Goal: Task Accomplishment & Management: Complete application form

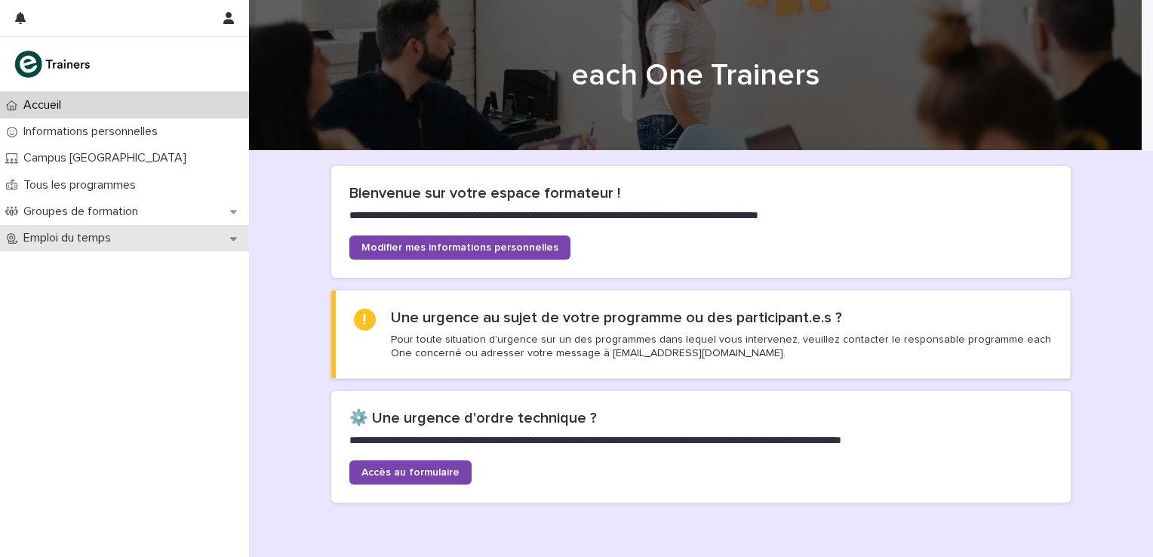
click at [238, 237] on div "Emploi du temps" at bounding box center [124, 238] width 249 height 26
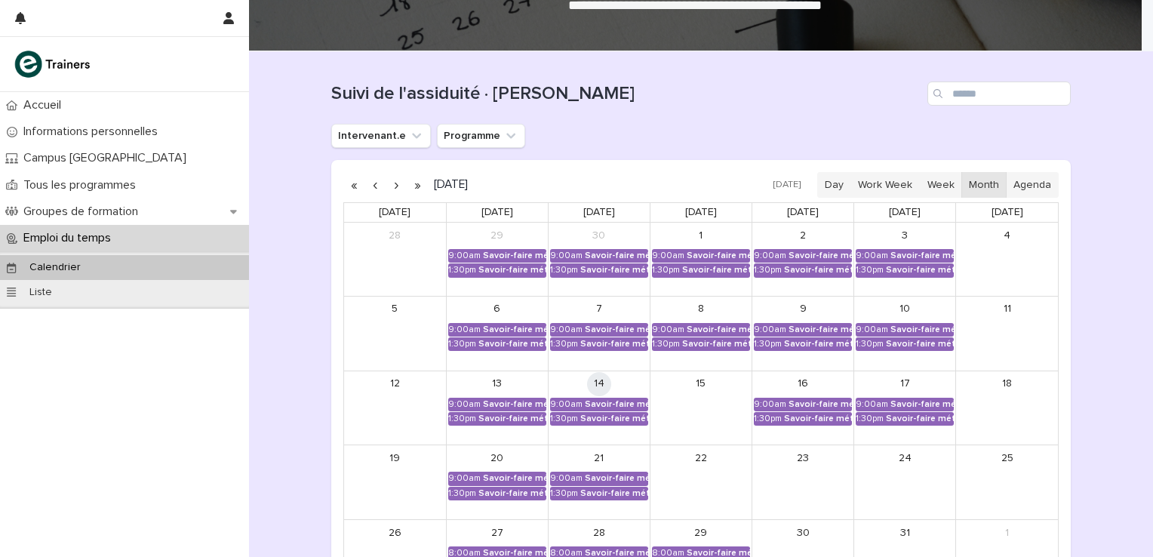
scroll to position [100, 0]
click at [602, 398] on div "Savoir-faire métier - Préparation au CCP2" at bounding box center [616, 403] width 63 height 11
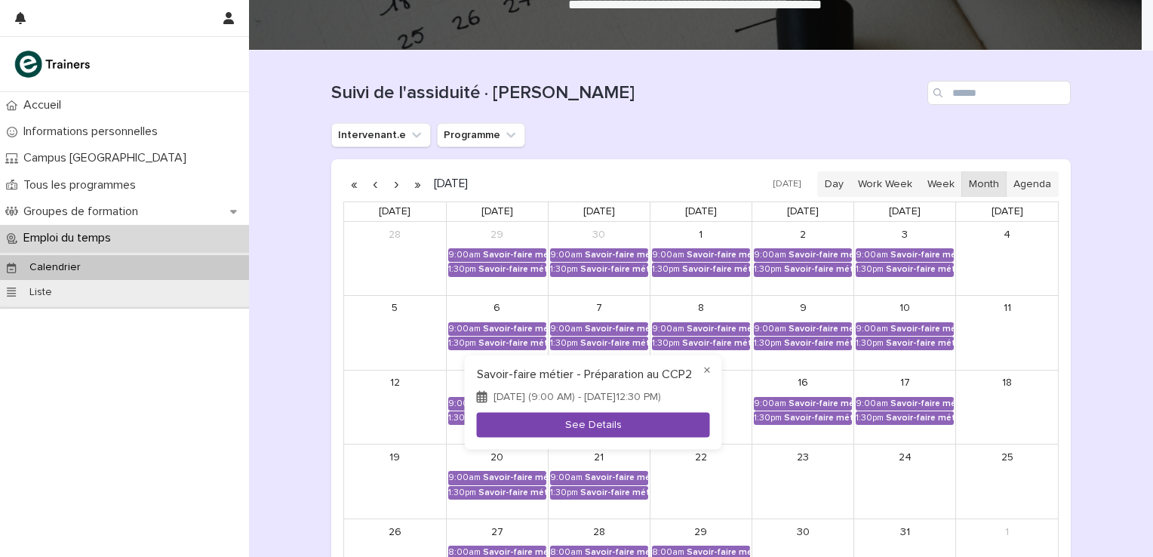
click at [624, 430] on button "See Details" at bounding box center [593, 424] width 233 height 25
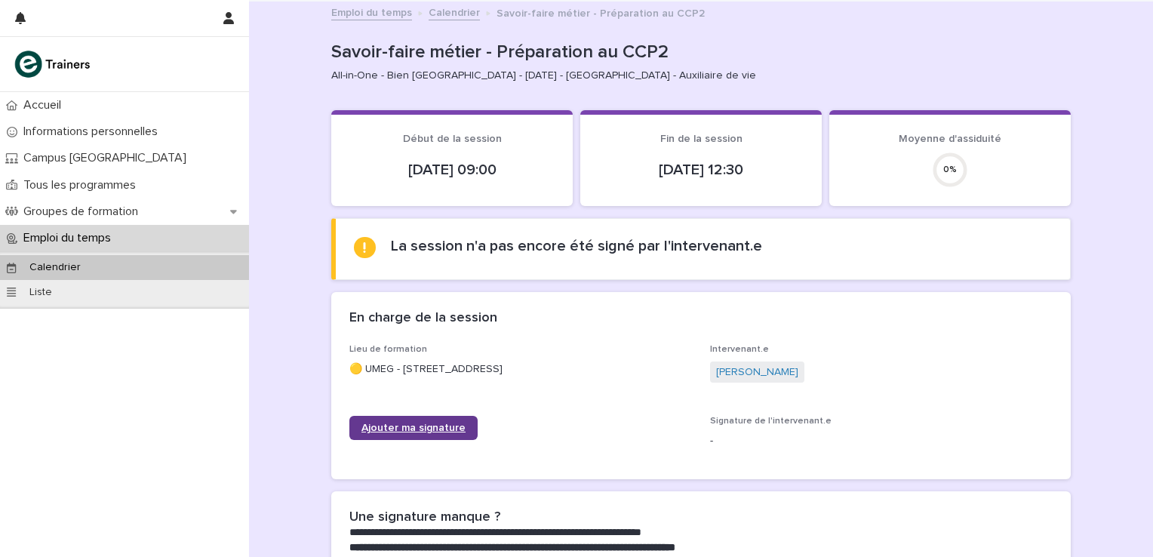
click at [438, 429] on span "Ajouter ma signature" at bounding box center [413, 427] width 104 height 11
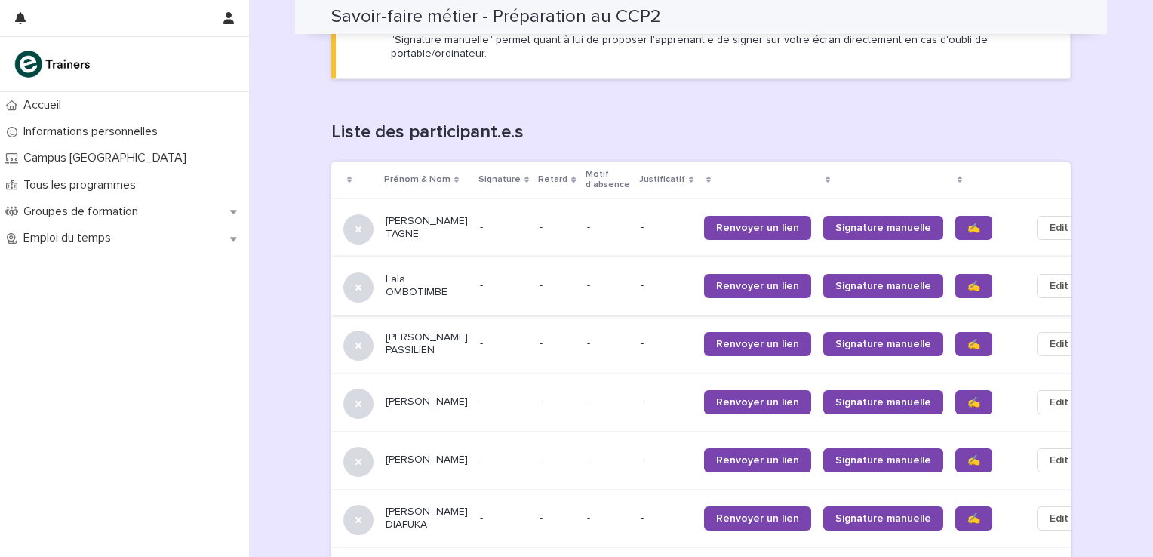
scroll to position [899, 0]
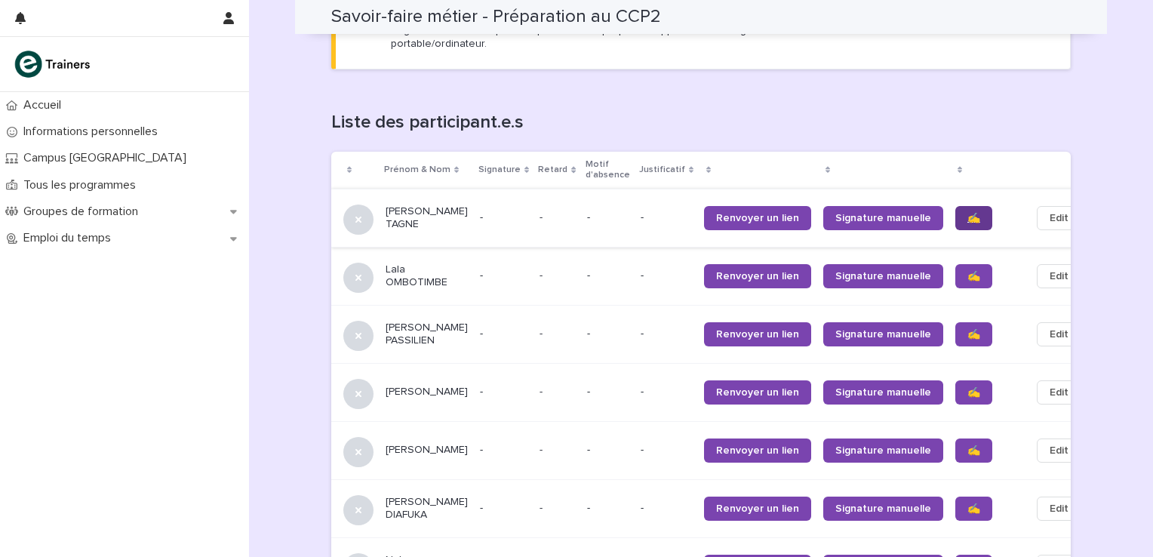
click at [955, 206] on link "✍️" at bounding box center [973, 218] width 37 height 24
click at [967, 271] on span "✍️" at bounding box center [973, 276] width 13 height 11
click at [967, 329] on span "✍️" at bounding box center [973, 334] width 13 height 11
click at [967, 387] on span "✍️" at bounding box center [973, 392] width 13 height 11
click at [967, 445] on span "✍️" at bounding box center [973, 450] width 13 height 11
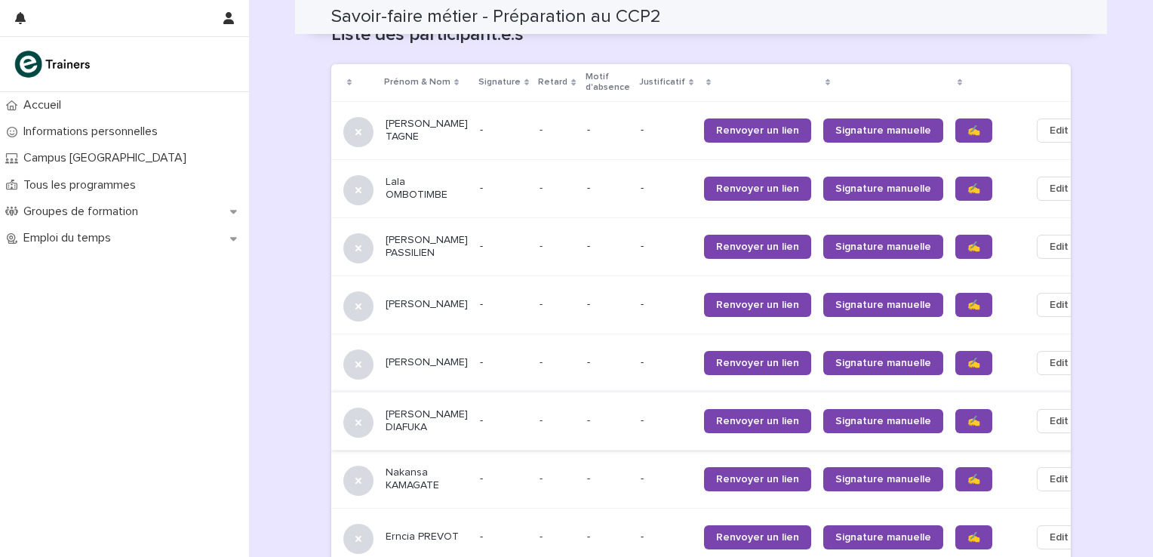
scroll to position [999, 0]
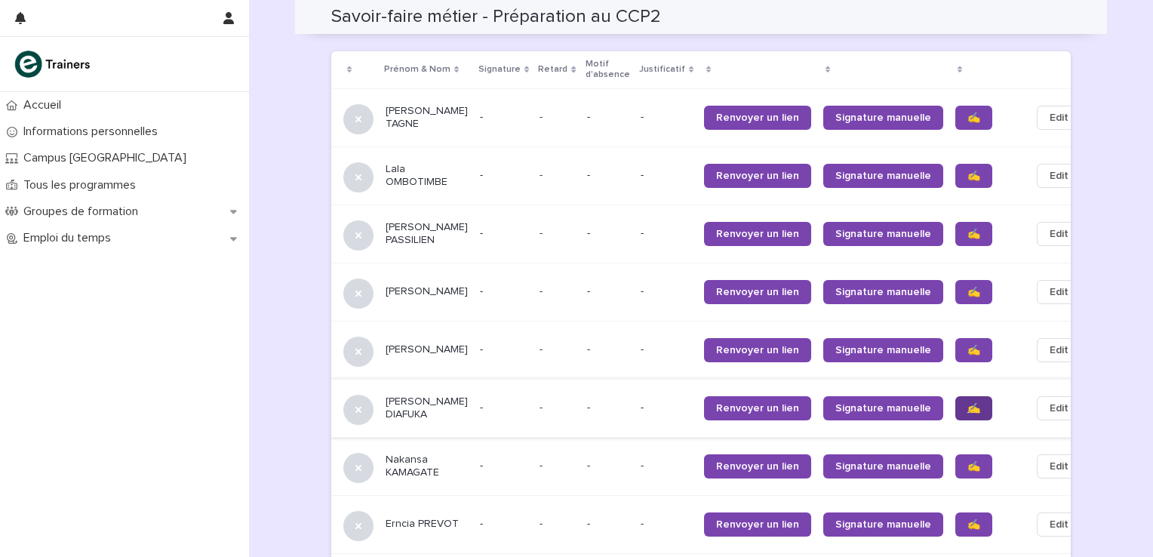
click at [967, 403] on span "✍️" at bounding box center [973, 408] width 13 height 11
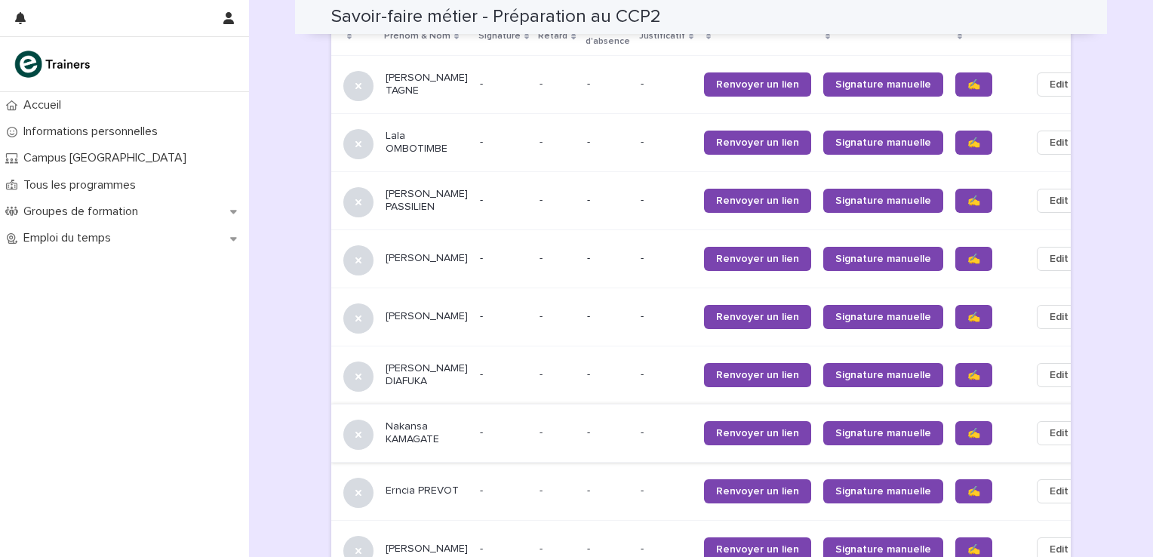
scroll to position [1049, 0]
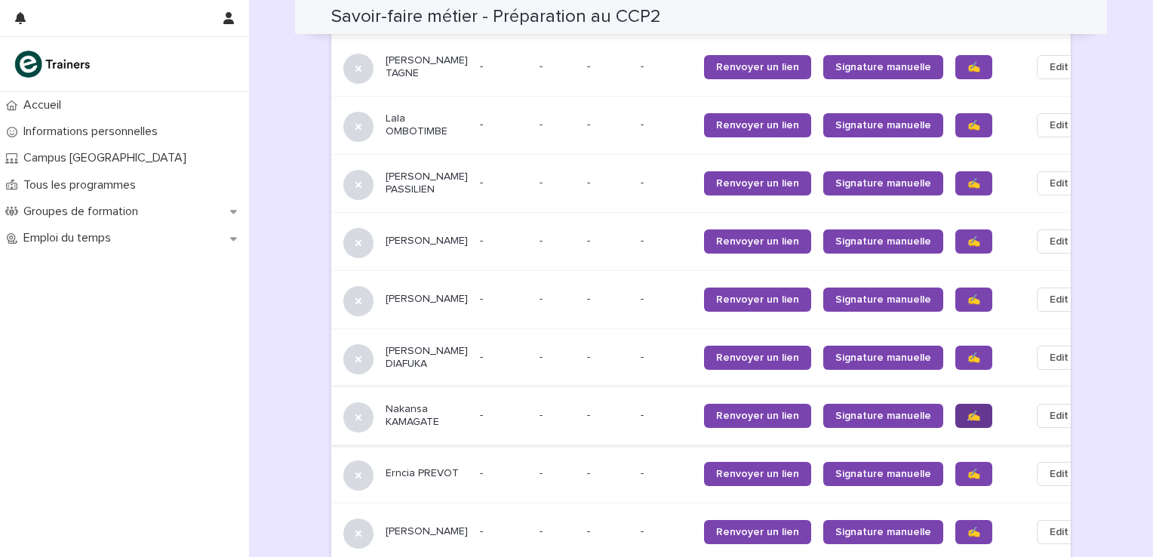
click at [967, 410] on span "✍️" at bounding box center [973, 415] width 13 height 11
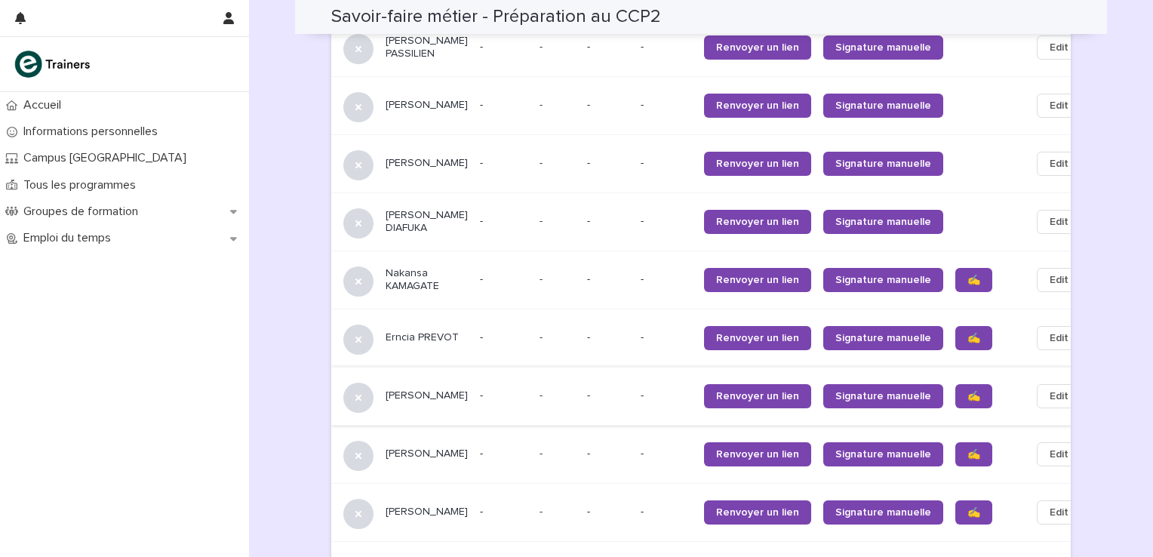
scroll to position [1200, 0]
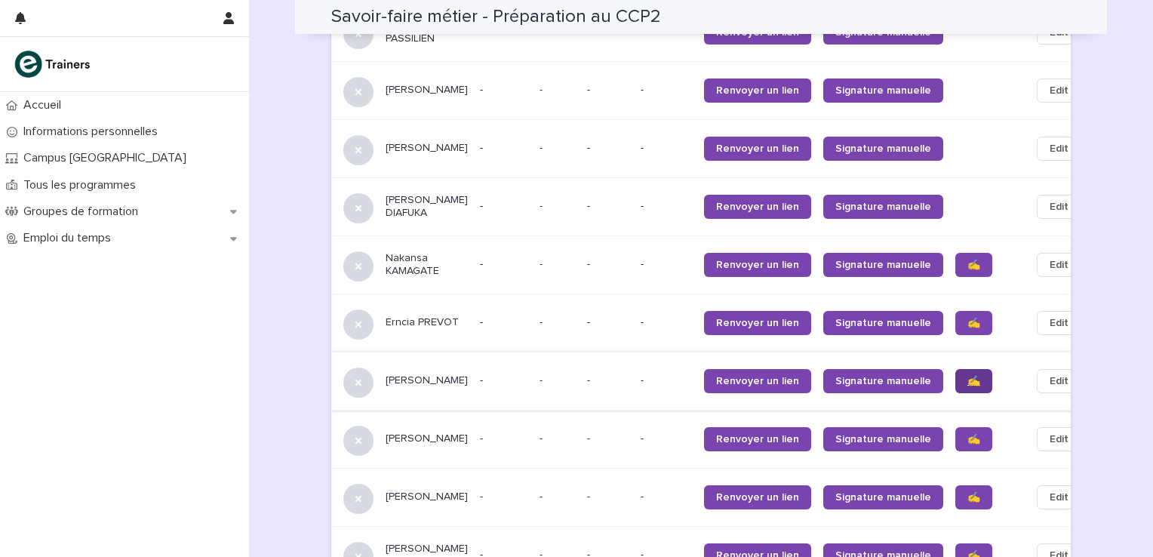
click at [967, 376] on span "✍️" at bounding box center [973, 381] width 13 height 11
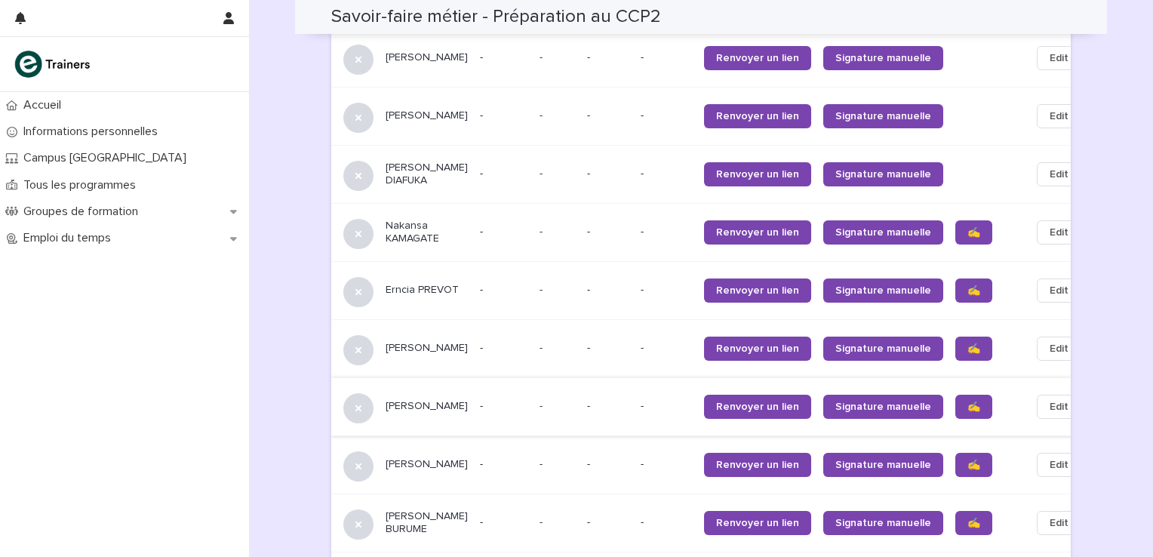
scroll to position [1250, 0]
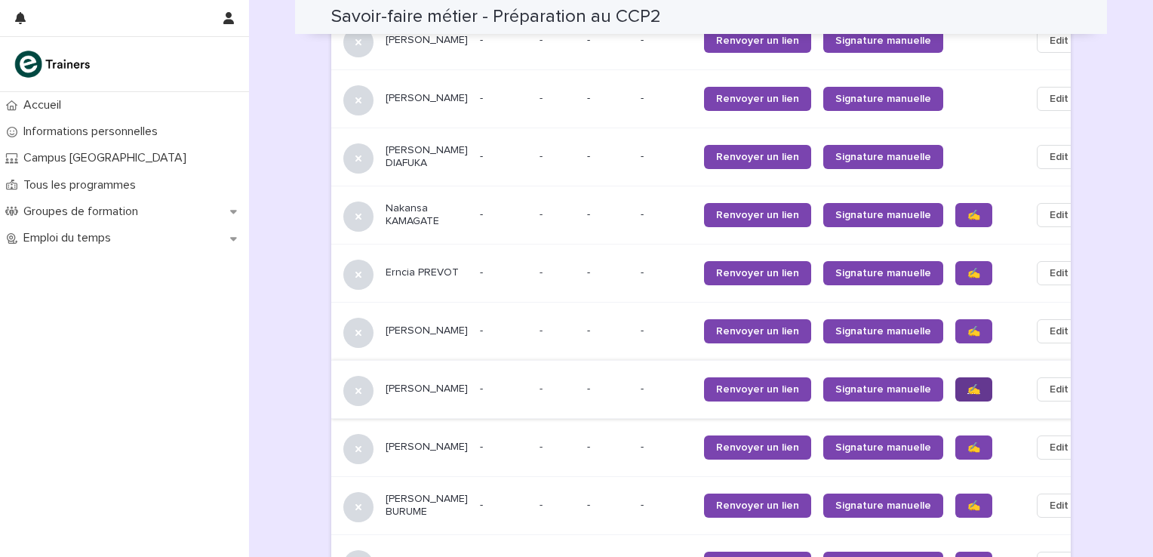
click at [967, 384] on span "✍️" at bounding box center [973, 389] width 13 height 11
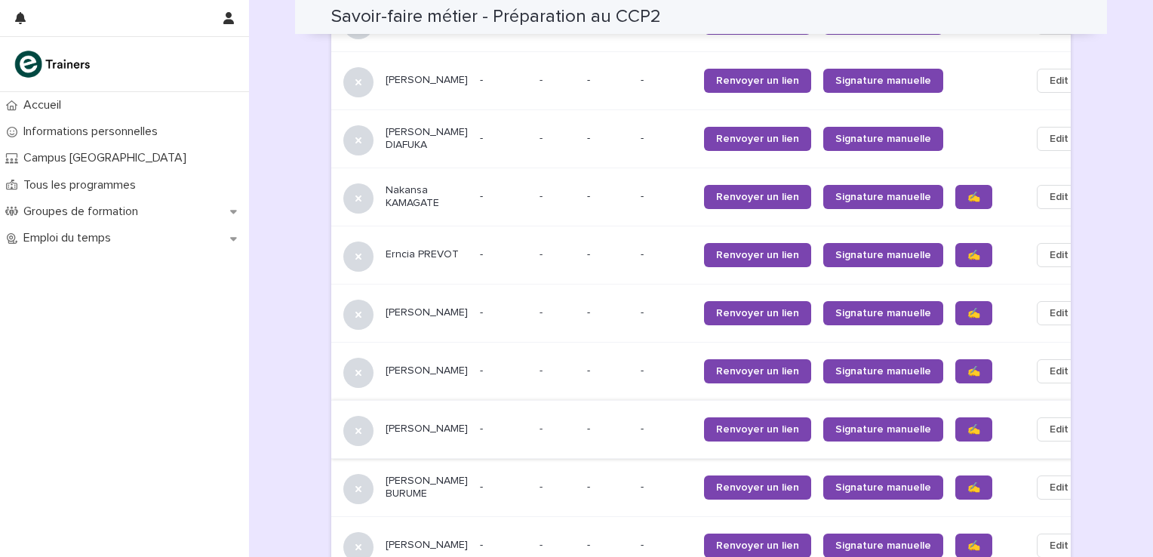
scroll to position [1301, 0]
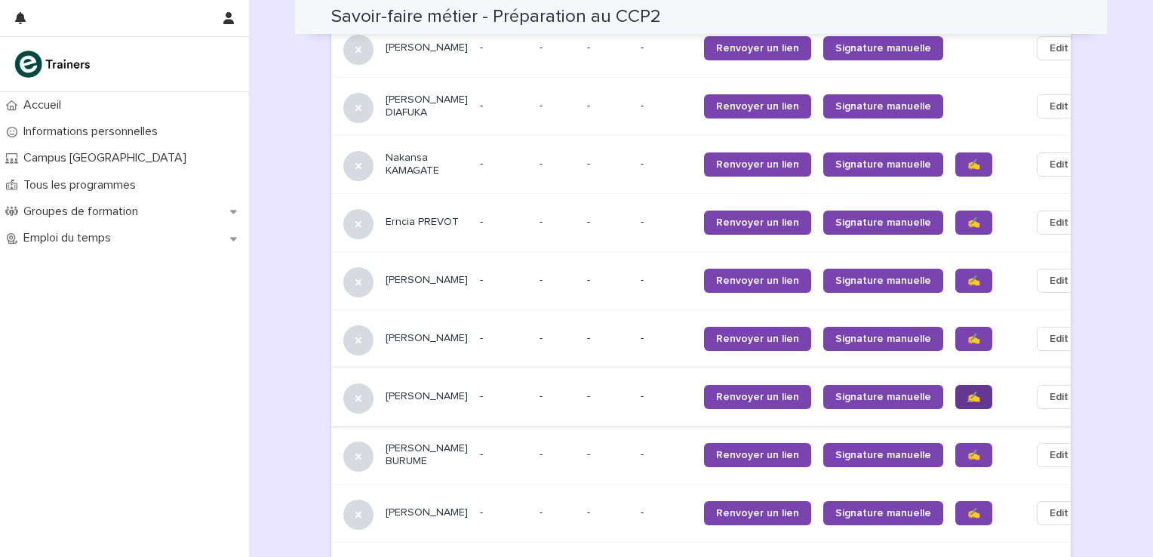
click at [955, 386] on link "✍️" at bounding box center [973, 397] width 37 height 24
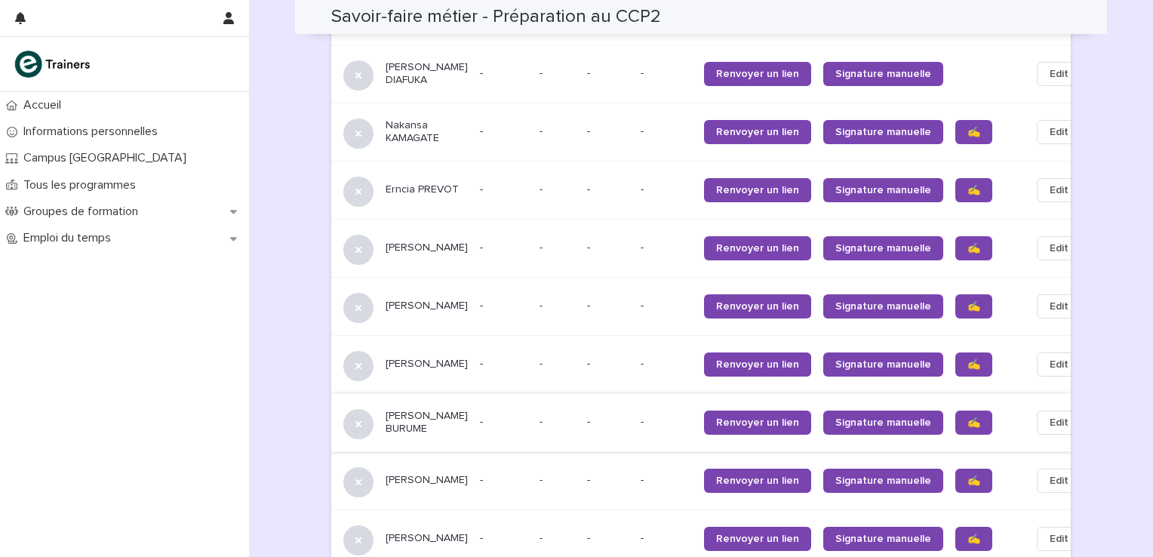
scroll to position [1351, 0]
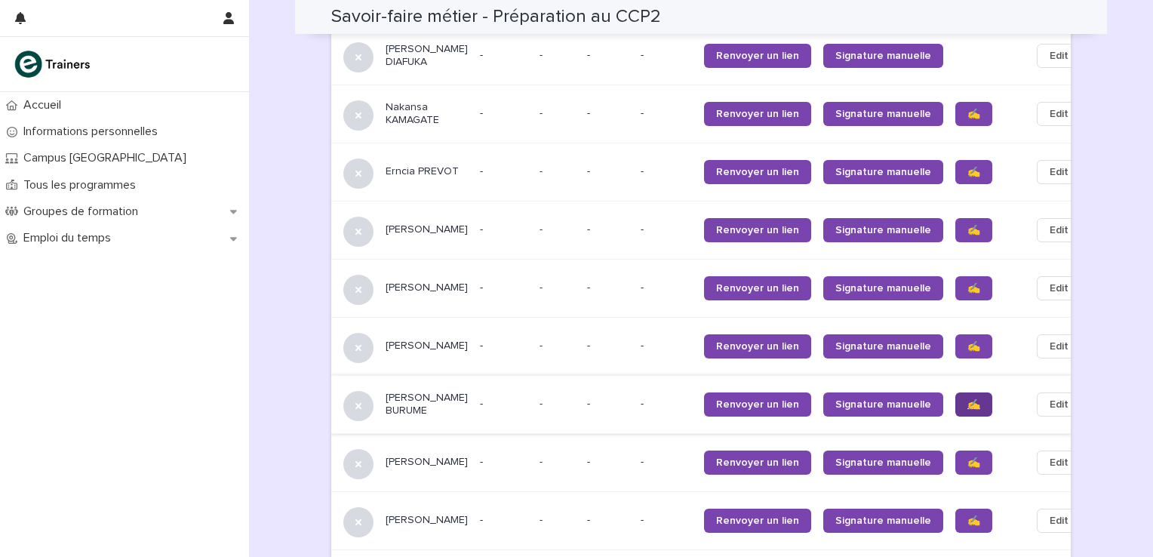
click at [967, 399] on span "✍️" at bounding box center [973, 404] width 13 height 11
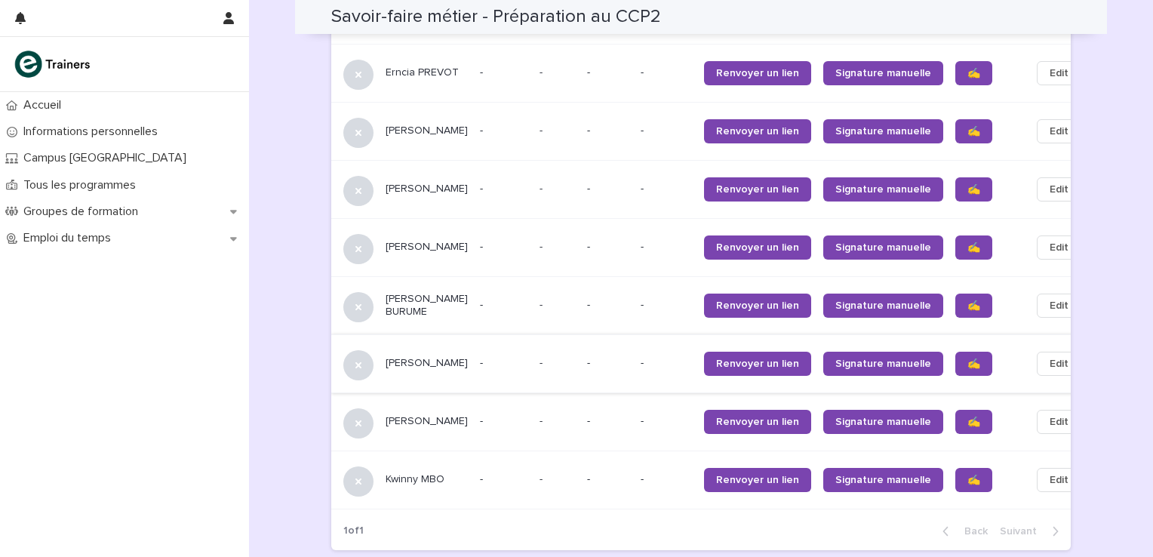
scroll to position [1452, 0]
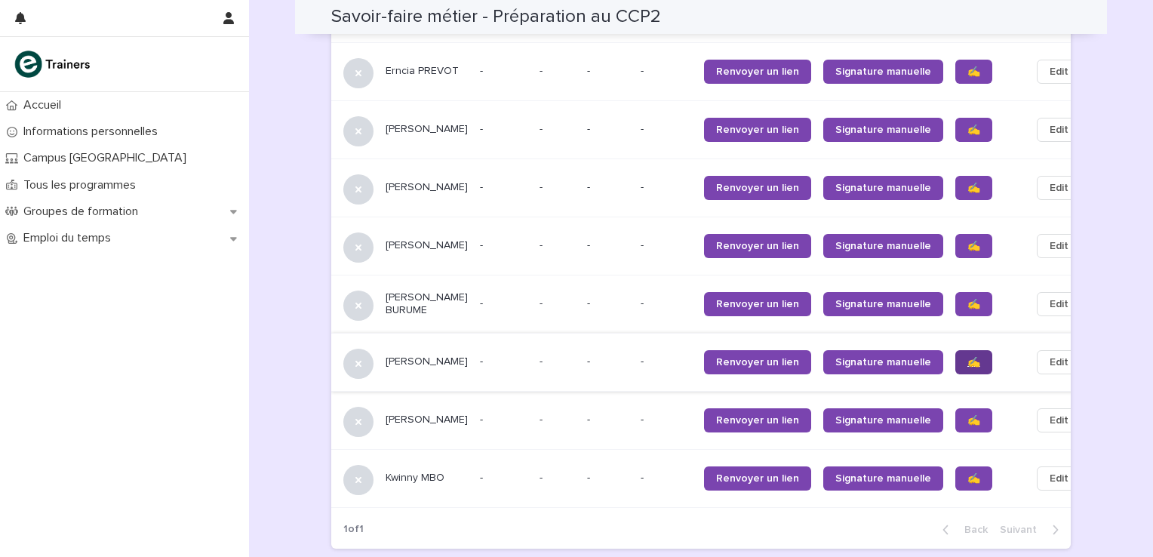
click at [955, 374] on link "✍️" at bounding box center [973, 362] width 37 height 24
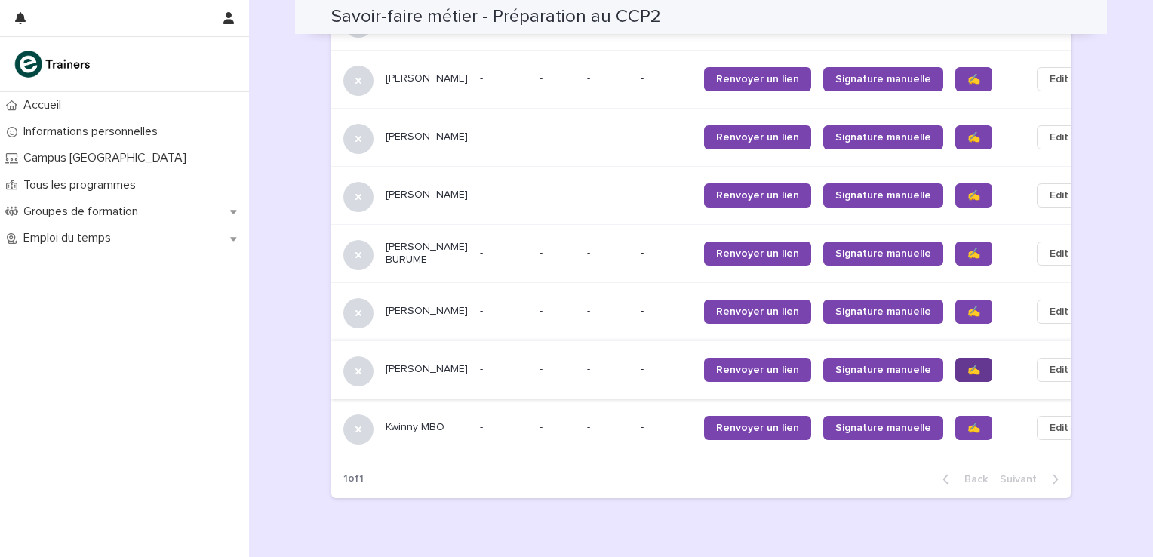
click at [955, 380] on link "✍️" at bounding box center [973, 370] width 37 height 24
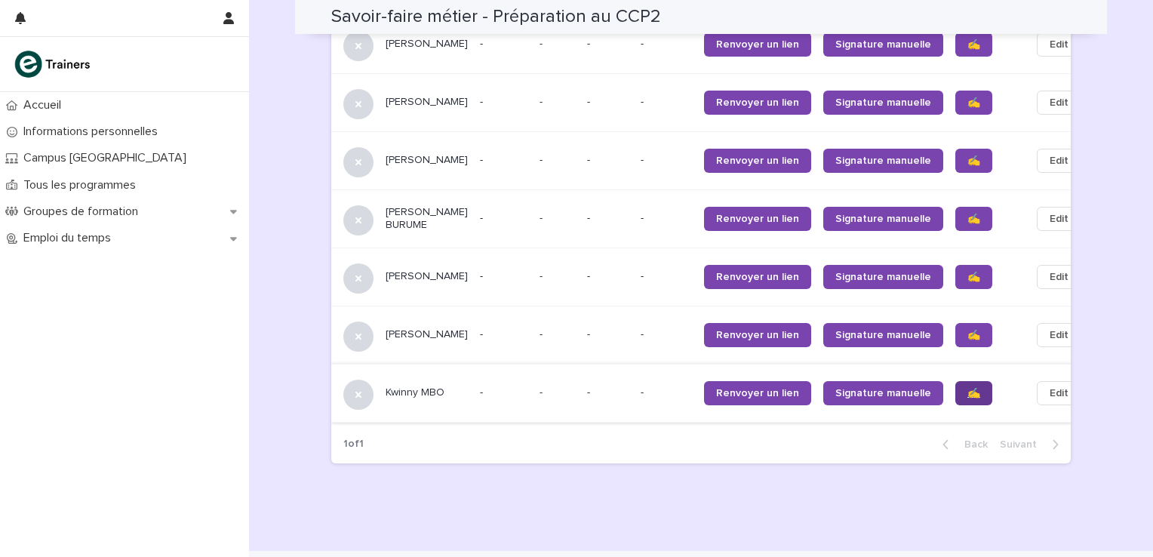
scroll to position [1552, 0]
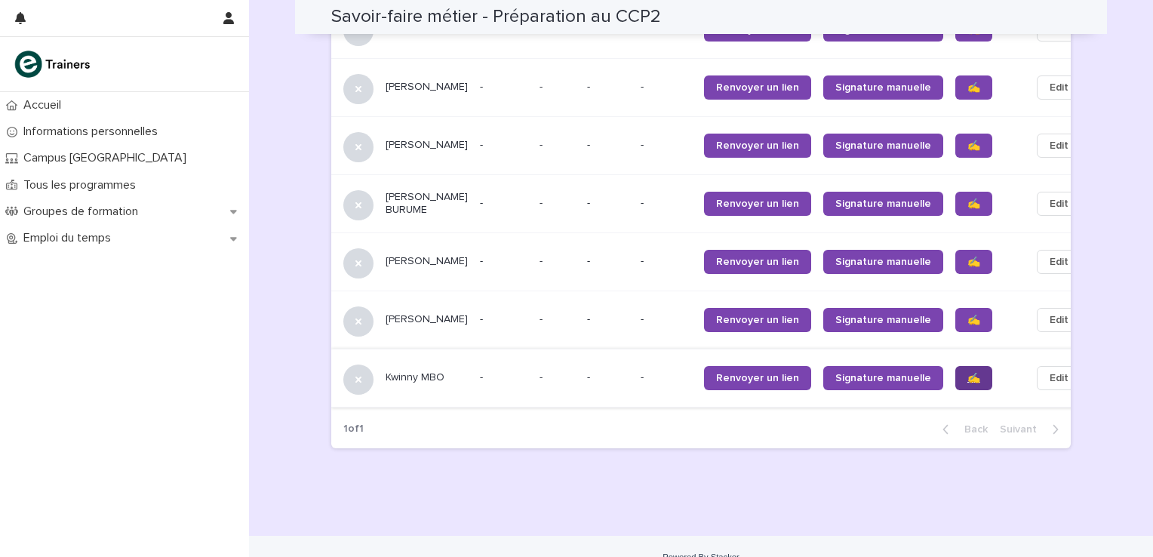
click at [967, 383] on span "✍️" at bounding box center [973, 378] width 13 height 11
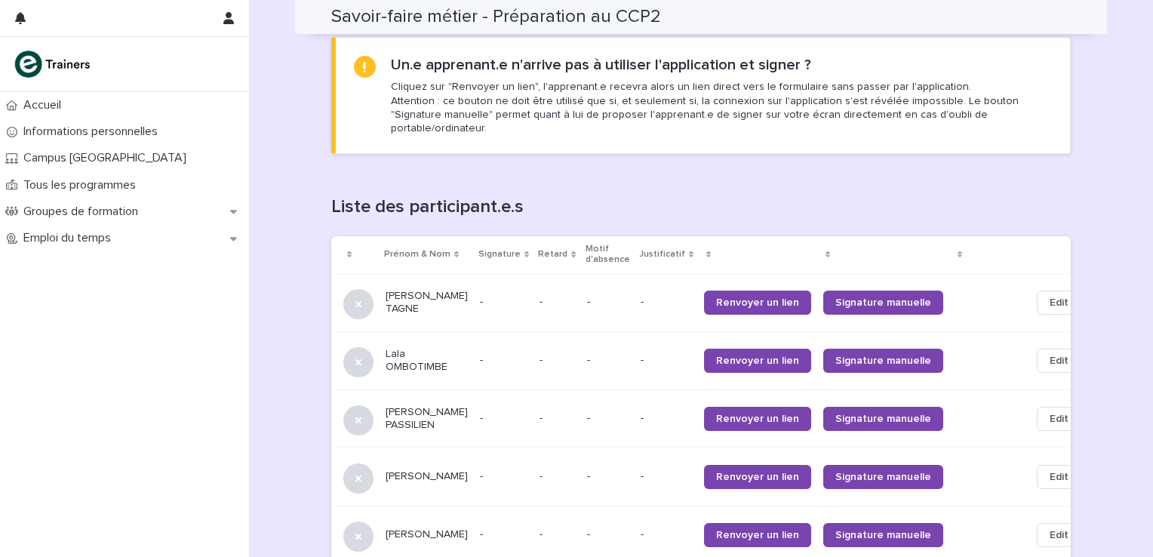
scroll to position [797, 0]
